Goal: Task Accomplishment & Management: Use online tool/utility

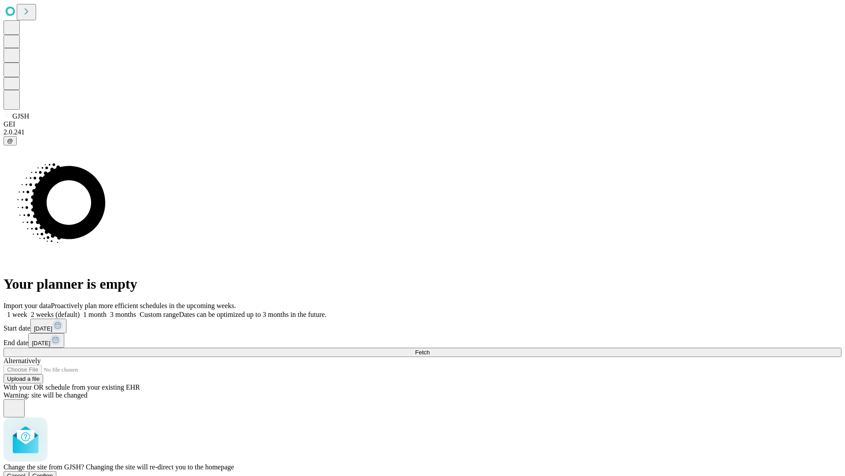
click at [53, 472] on span "Confirm" at bounding box center [43, 475] width 21 height 7
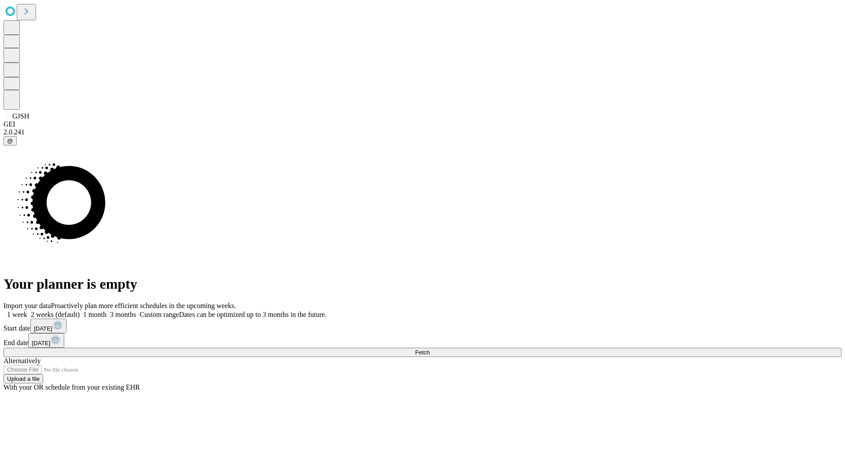
click at [80, 310] on label "2 weeks (default)" at bounding box center [53, 313] width 52 height 7
click at [430, 349] on span "Fetch" at bounding box center [422, 352] width 15 height 7
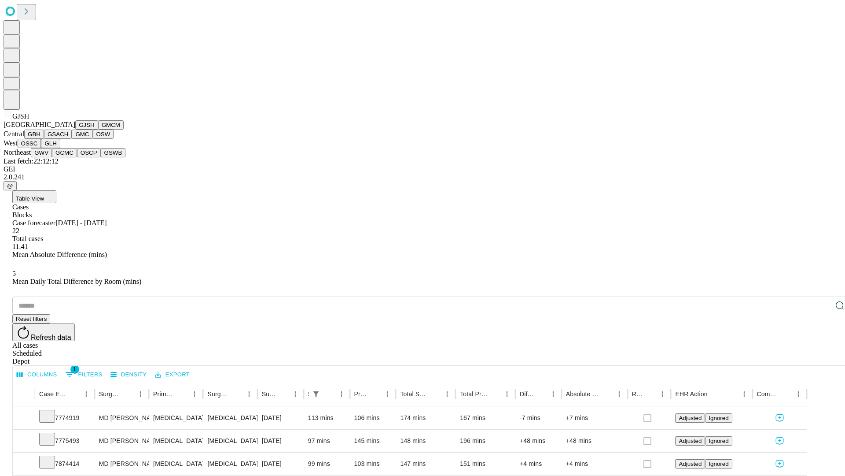
click at [98, 129] on button "GMCM" at bounding box center [111, 124] width 26 height 9
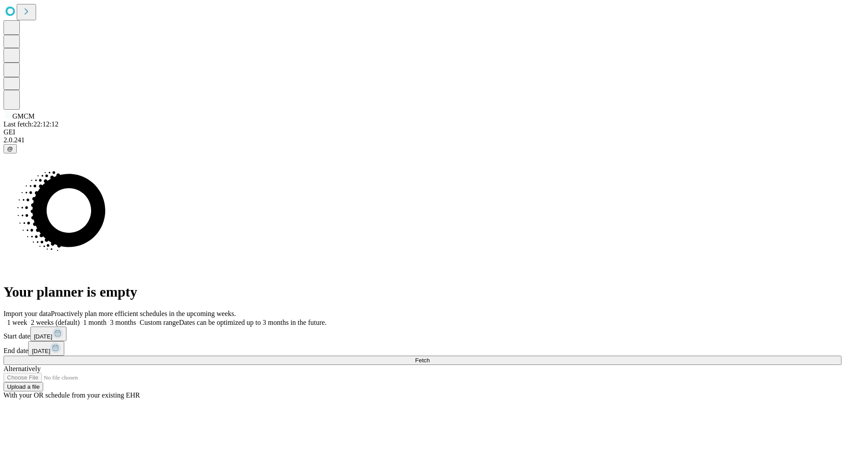
click at [430, 357] on span "Fetch" at bounding box center [422, 360] width 15 height 7
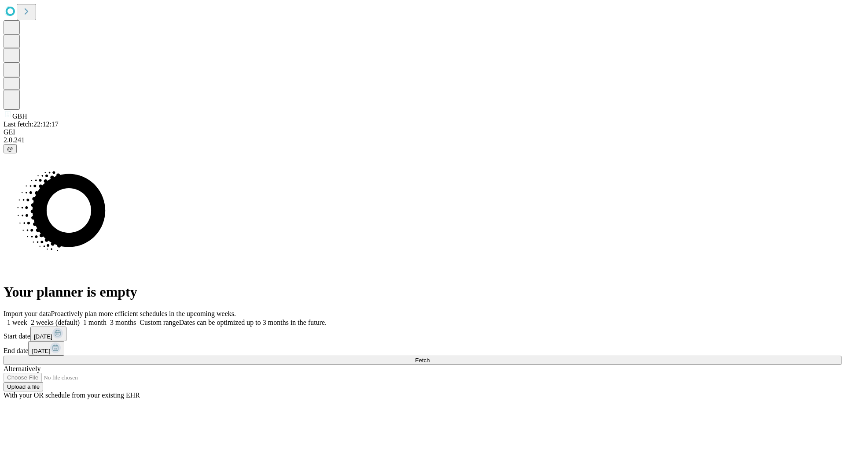
click at [80, 318] on label "2 weeks (default)" at bounding box center [53, 321] width 52 height 7
click at [430, 357] on span "Fetch" at bounding box center [422, 360] width 15 height 7
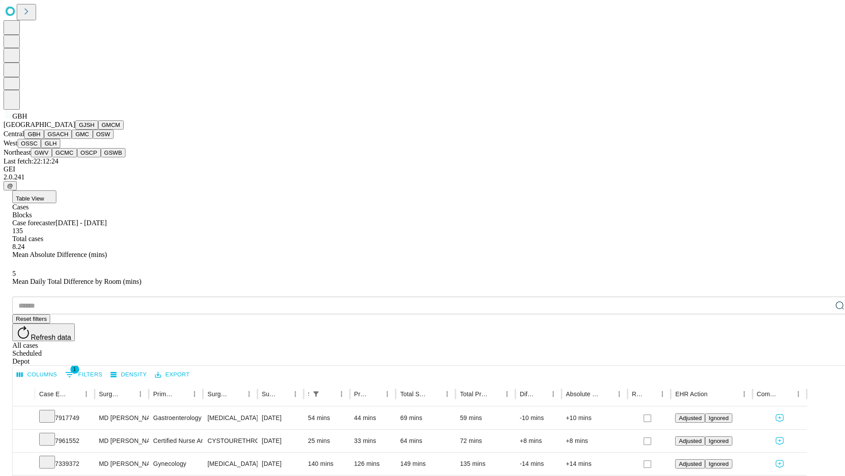
click at [68, 139] on button "GSACH" at bounding box center [58, 133] width 28 height 9
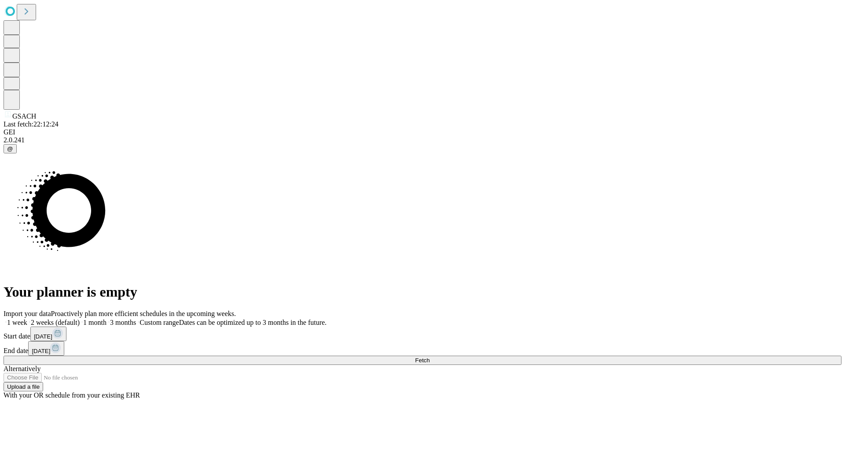
click at [80, 318] on label "2 weeks (default)" at bounding box center [53, 321] width 52 height 7
click at [430, 357] on span "Fetch" at bounding box center [422, 360] width 15 height 7
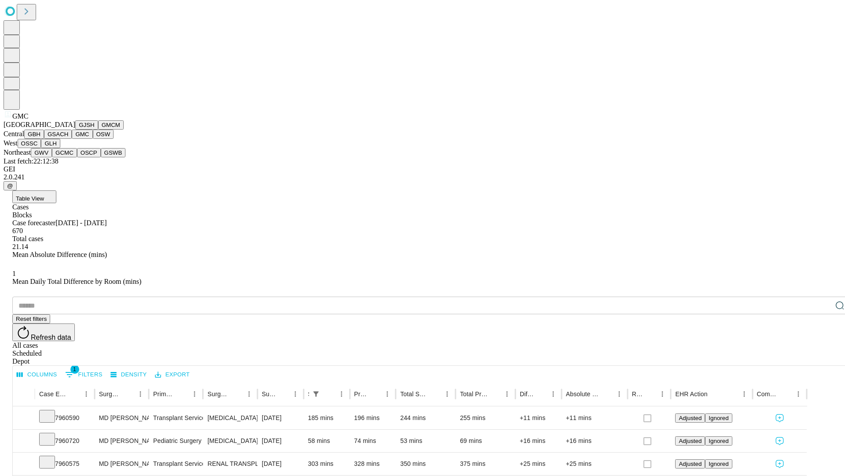
click at [93, 139] on button "OSW" at bounding box center [103, 133] width 21 height 9
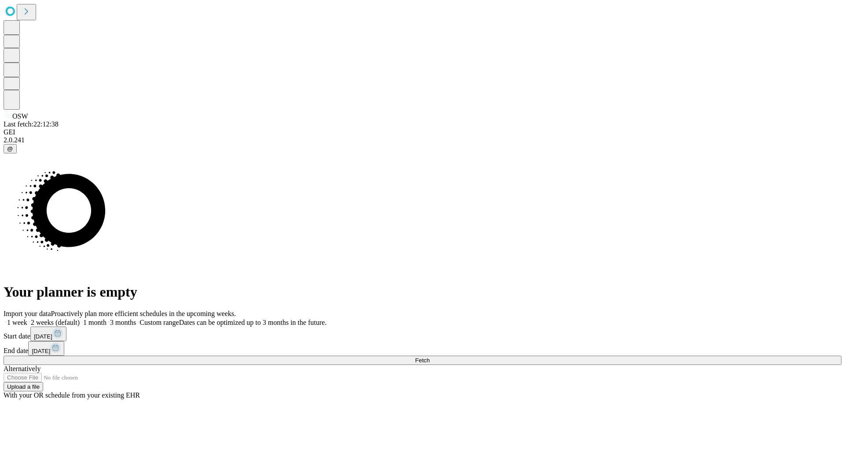
click at [430, 357] on span "Fetch" at bounding box center [422, 360] width 15 height 7
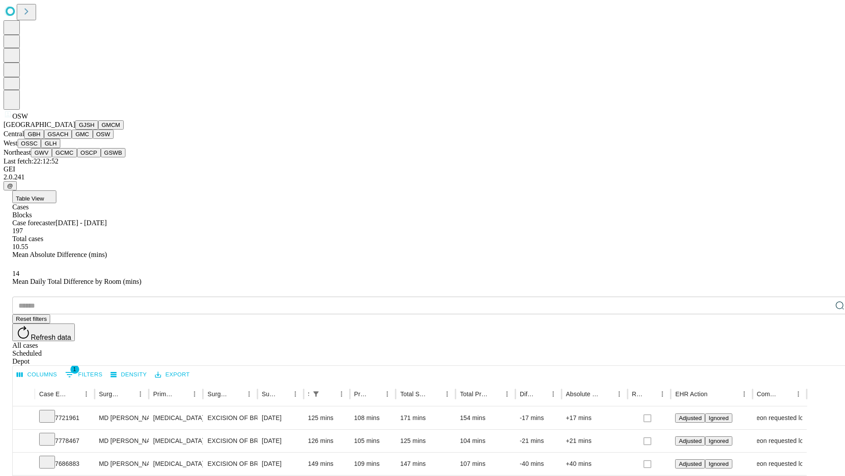
click at [41, 148] on button "OSSC" at bounding box center [30, 143] width 24 height 9
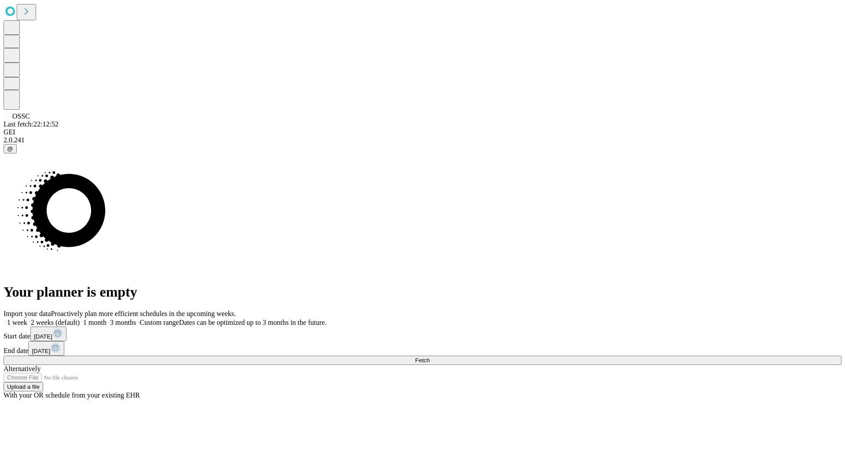
click at [80, 318] on label "2 weeks (default)" at bounding box center [53, 321] width 52 height 7
click at [430, 357] on span "Fetch" at bounding box center [422, 360] width 15 height 7
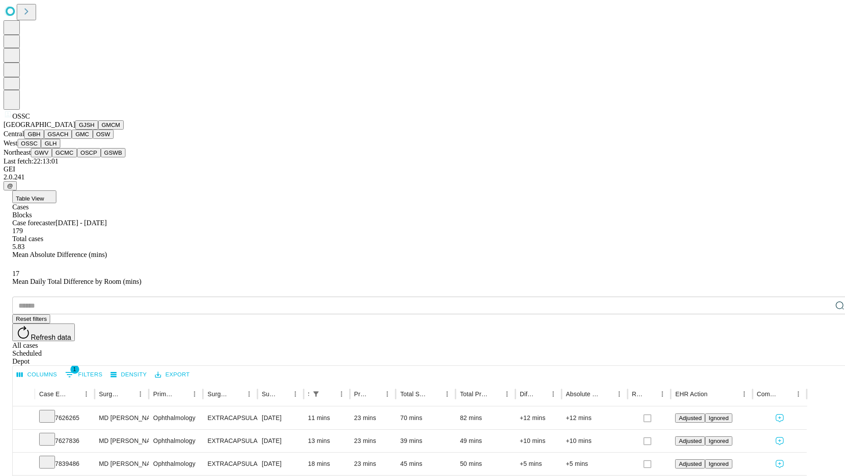
click at [60, 148] on button "GLH" at bounding box center [50, 143] width 19 height 9
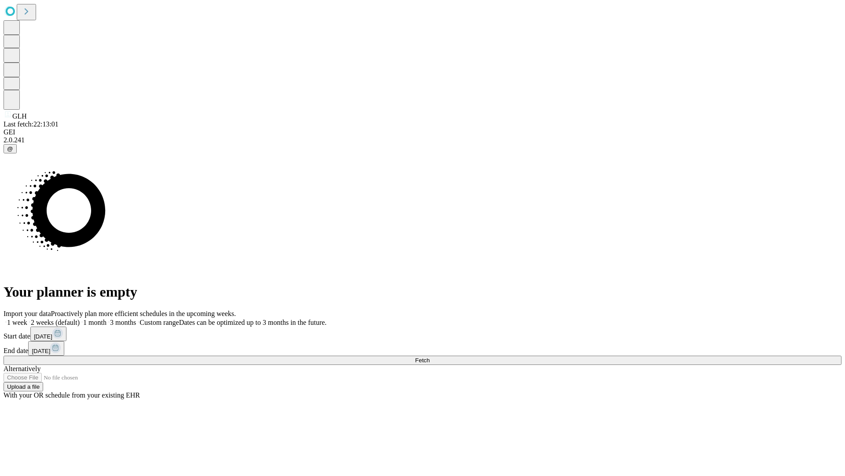
click at [80, 318] on label "2 weeks (default)" at bounding box center [53, 321] width 52 height 7
click at [430, 357] on span "Fetch" at bounding box center [422, 360] width 15 height 7
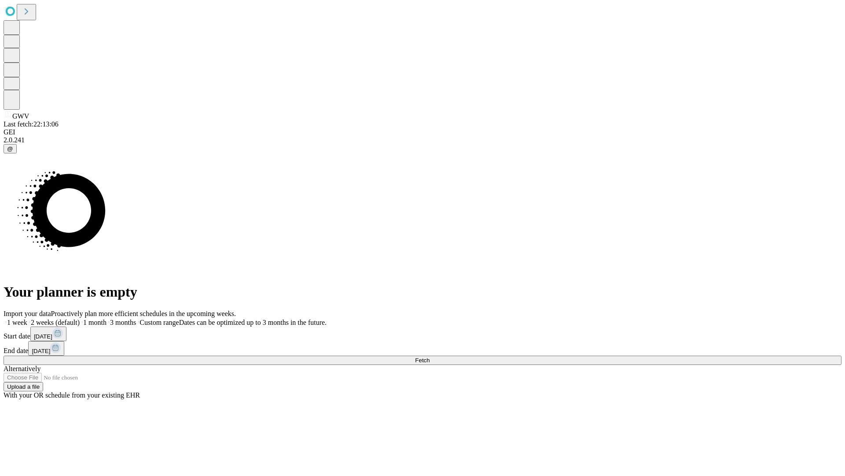
click at [80, 318] on label "2 weeks (default)" at bounding box center [53, 321] width 52 height 7
click at [430, 357] on span "Fetch" at bounding box center [422, 360] width 15 height 7
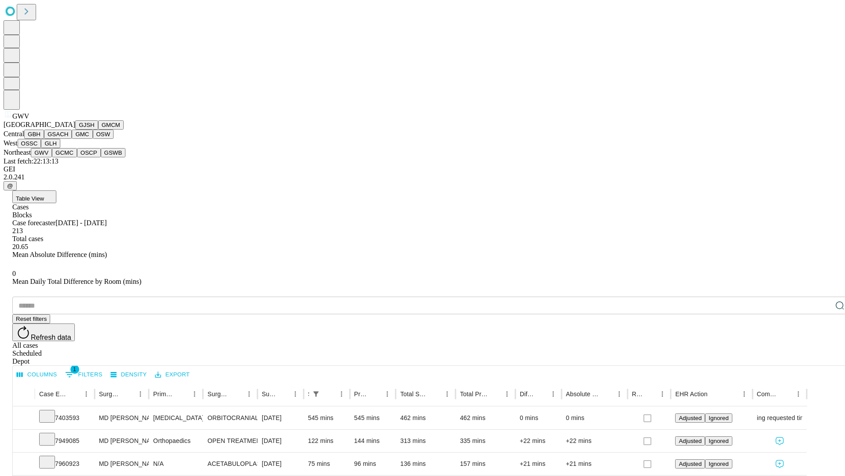
click at [68, 157] on button "GCMC" at bounding box center [64, 152] width 25 height 9
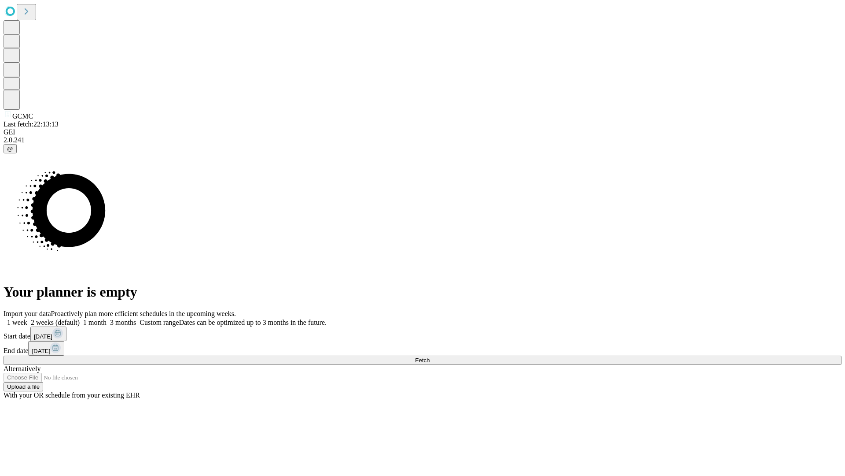
click at [80, 318] on label "2 weeks (default)" at bounding box center [53, 321] width 52 height 7
click at [430, 357] on span "Fetch" at bounding box center [422, 360] width 15 height 7
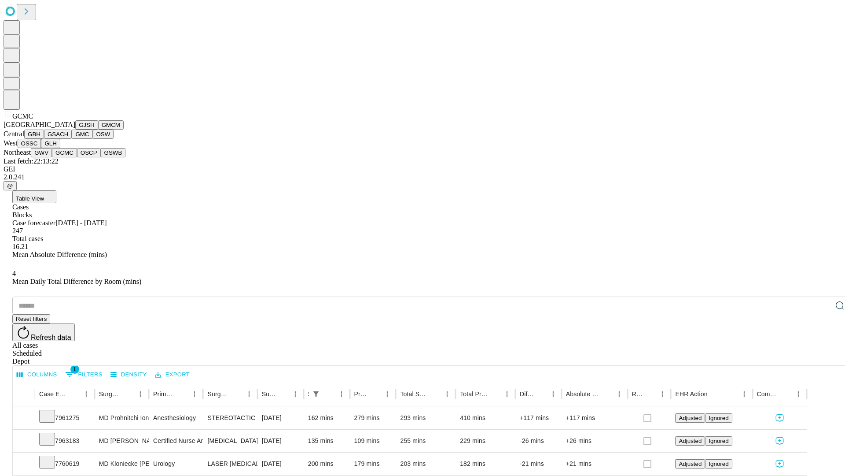
click at [77, 157] on button "OSCP" at bounding box center [89, 152] width 24 height 9
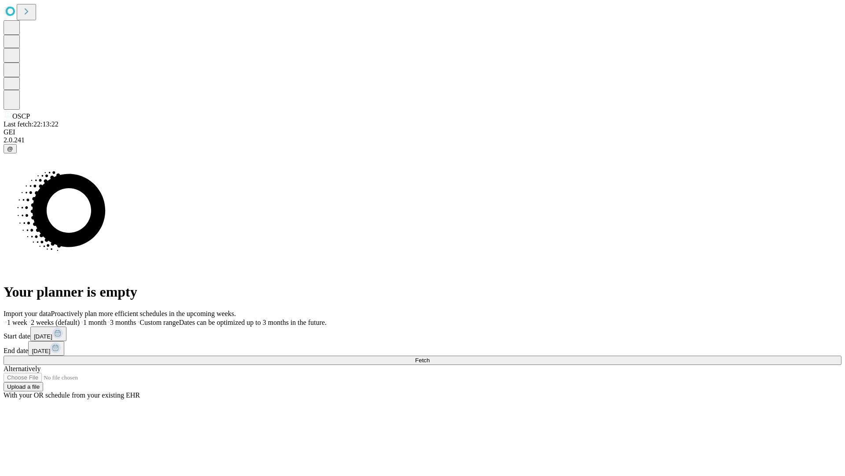
click at [80, 318] on label "2 weeks (default)" at bounding box center [53, 321] width 52 height 7
click at [430, 357] on span "Fetch" at bounding box center [422, 360] width 15 height 7
